Goal: Transaction & Acquisition: Obtain resource

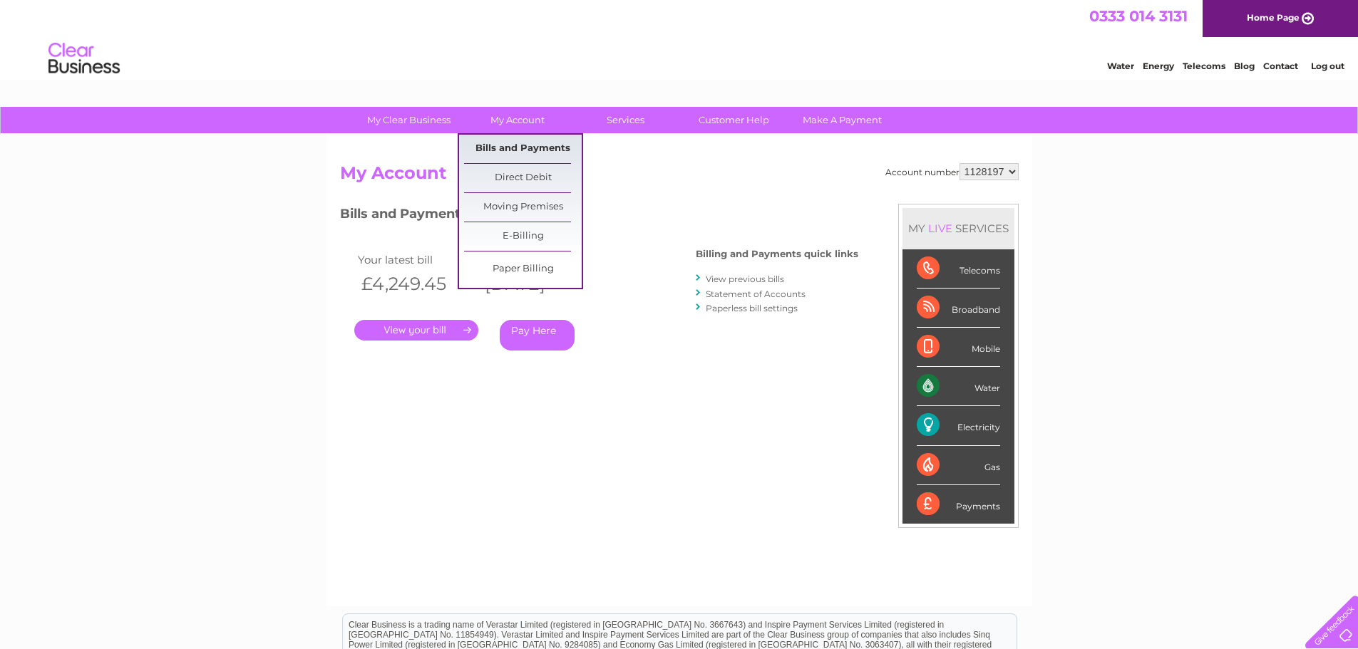
click at [517, 138] on link "Bills and Payments" at bounding box center [523, 149] width 118 height 29
click at [522, 153] on link "Bills and Payments" at bounding box center [523, 149] width 118 height 29
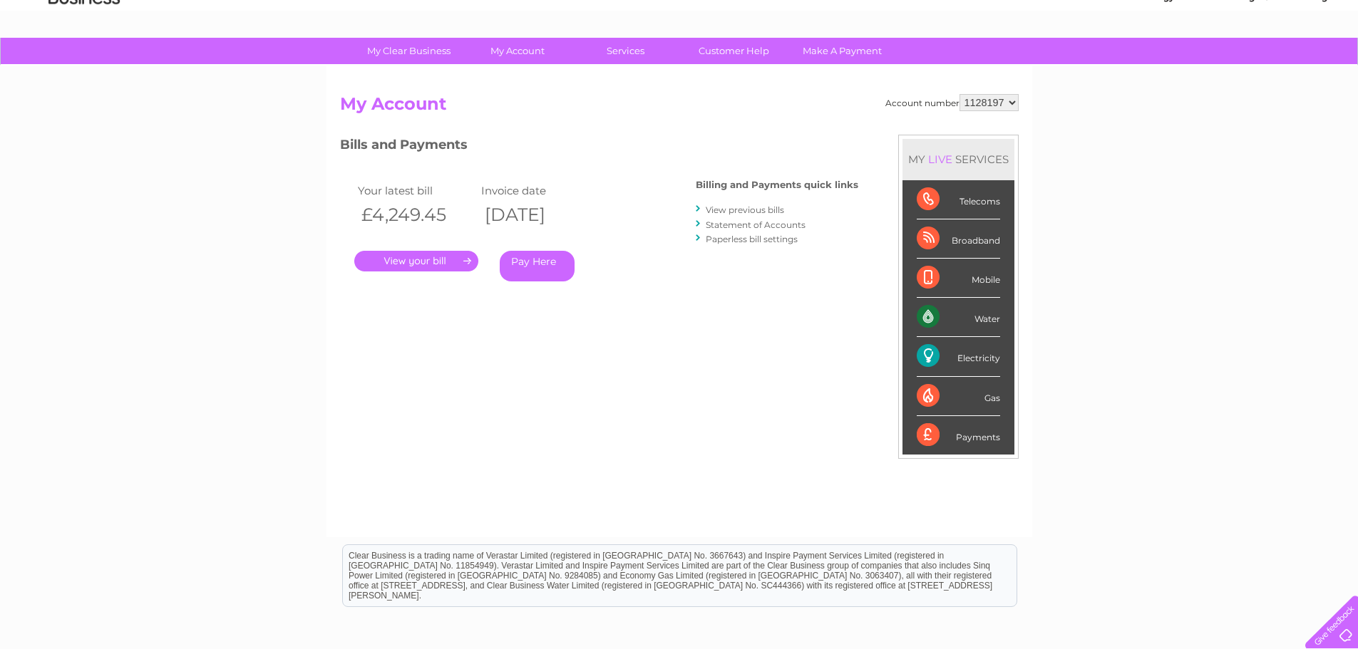
click at [739, 207] on link "View previous bills" at bounding box center [745, 210] width 78 height 11
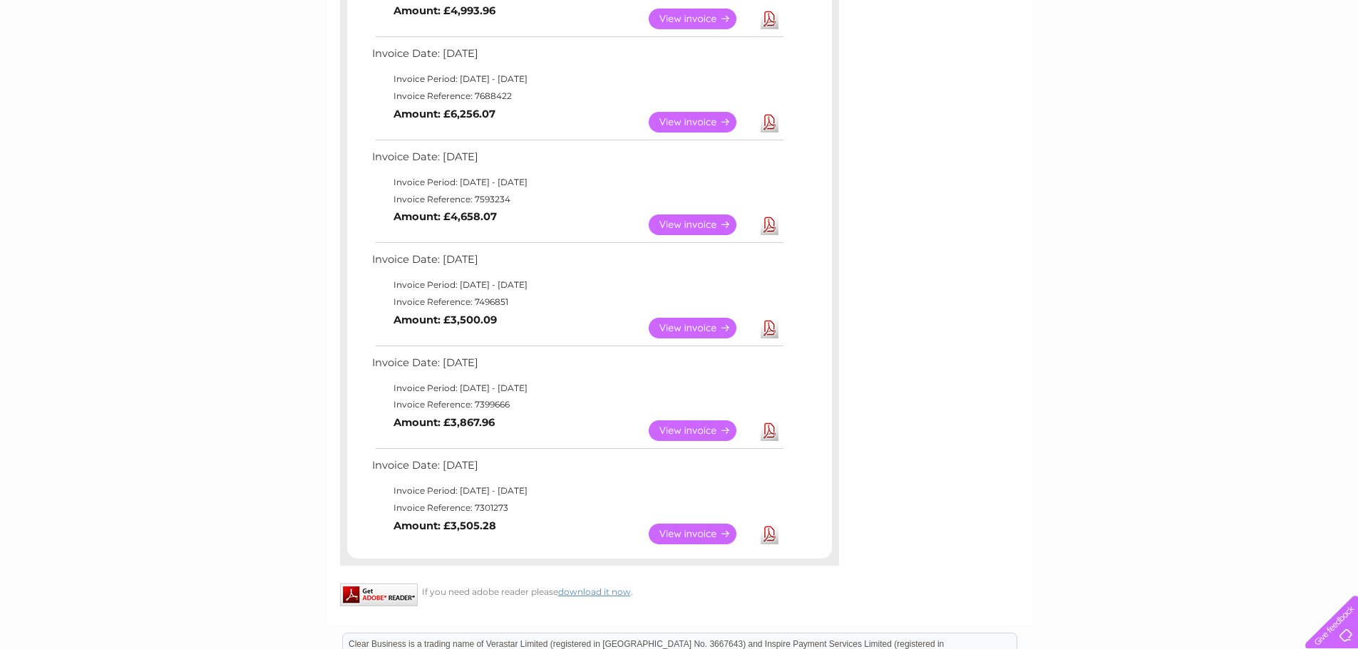
scroll to position [713, 0]
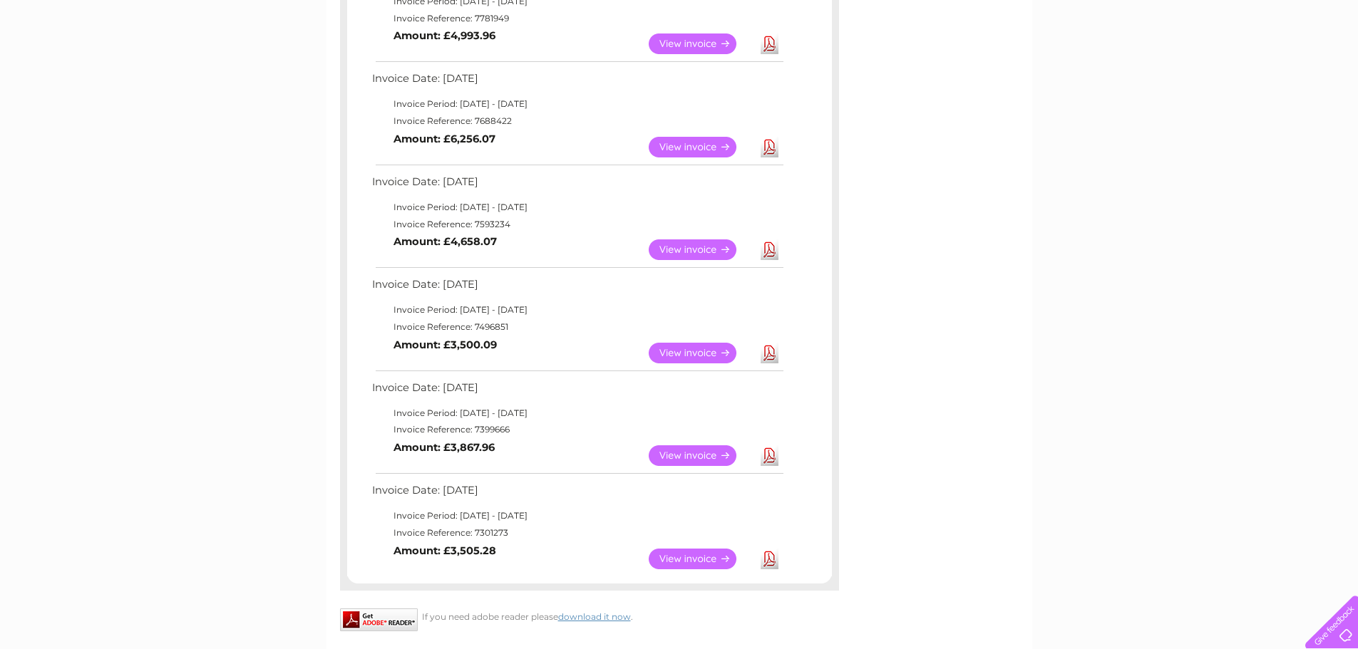
click at [672, 355] on link "View" at bounding box center [701, 353] width 105 height 21
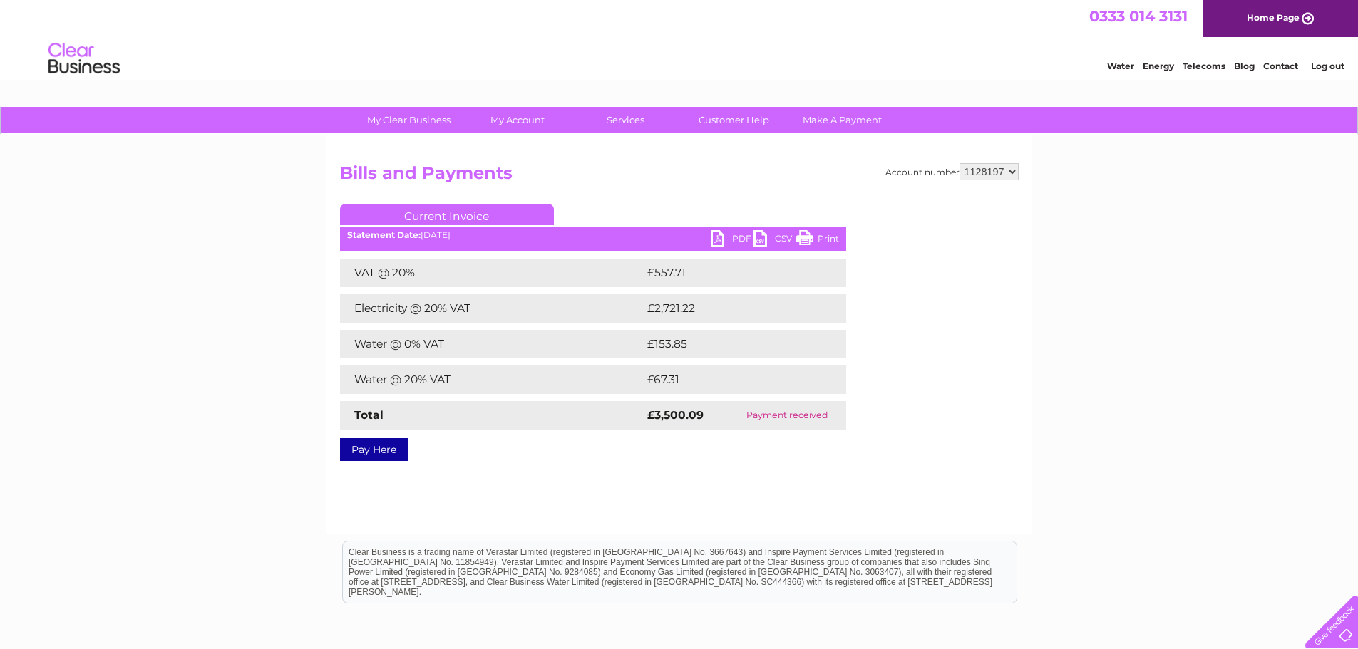
click at [716, 238] on link "PDF" at bounding box center [732, 240] width 43 height 21
